Goal: Check status: Check status

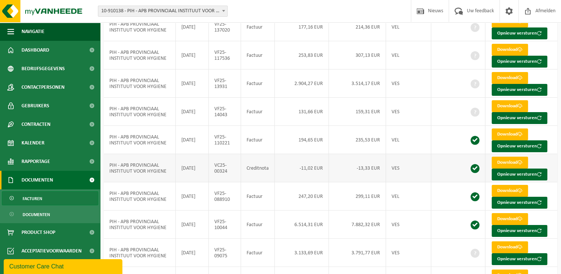
scroll to position [111, 0]
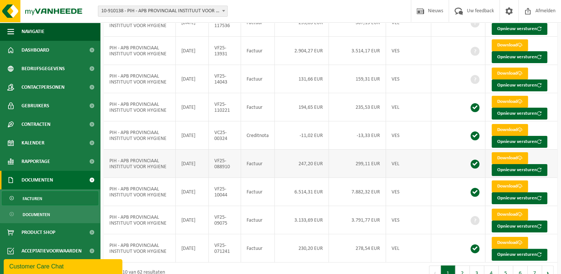
click at [244, 169] on td "Factuur" at bounding box center [258, 163] width 34 height 28
drag, startPoint x: 244, startPoint y: 169, endPoint x: 229, endPoint y: 170, distance: 14.9
click at [229, 170] on td "VF25-088910" at bounding box center [225, 163] width 32 height 28
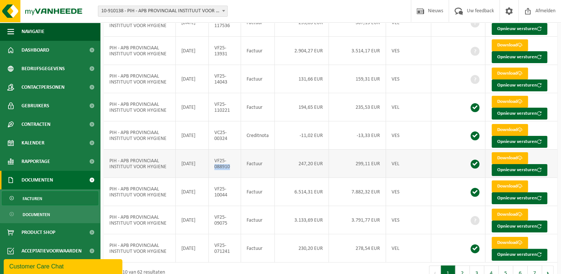
click at [229, 170] on td "VF25-088910" at bounding box center [225, 163] width 32 height 28
drag, startPoint x: 229, startPoint y: 170, endPoint x: 228, endPoint y: 174, distance: 4.2
click at [228, 176] on tbody "PIH - APB PROVINCIAAL INSTITUUT VOOR HYGIENE [DATE] VF25-137020 Factuur 177,16 …" at bounding box center [330, 121] width 453 height 282
click at [228, 174] on td "VF25-088910" at bounding box center [225, 163] width 32 height 28
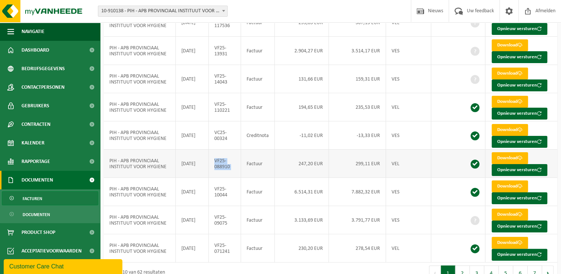
click at [228, 174] on td "VF25-088910" at bounding box center [225, 163] width 32 height 28
click at [232, 178] on td "VF25-10044" at bounding box center [225, 192] width 32 height 28
click at [258, 14] on div "Vestiging: 10-910138 - PIH - APB PROVINCIAAL INSTITUUT VOOR HYGIENE - [GEOGRAPH…" at bounding box center [280, 11] width 561 height 23
